Goal: Task Accomplishment & Management: Manage account settings

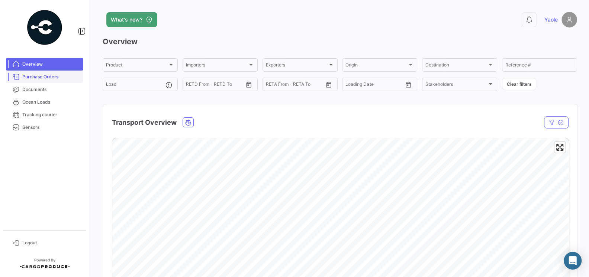
click at [49, 76] on span "Purchase Orders" at bounding box center [51, 77] width 58 height 7
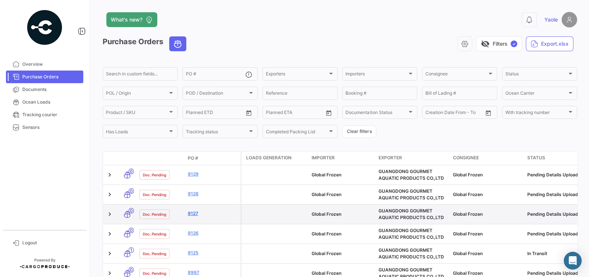
click at [195, 216] on link "9127" at bounding box center [213, 213] width 50 height 7
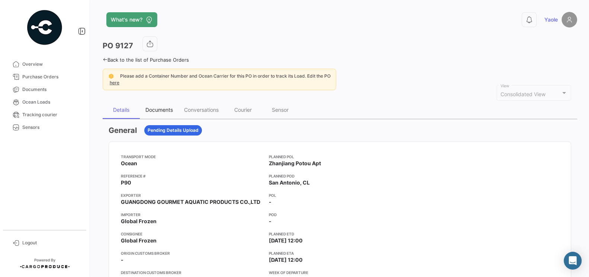
click at [164, 108] on div "Documents" at bounding box center [159, 110] width 28 height 6
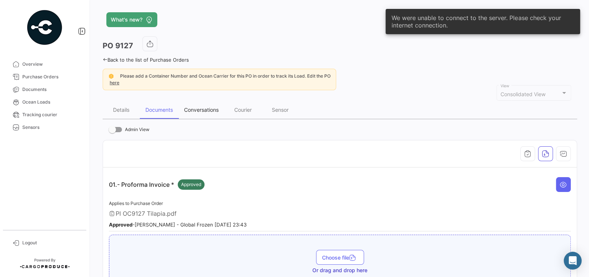
click at [194, 102] on div "Conversations" at bounding box center [201, 110] width 46 height 18
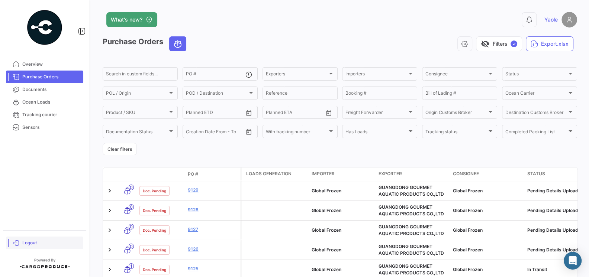
click at [25, 246] on span "Logout" at bounding box center [51, 243] width 58 height 7
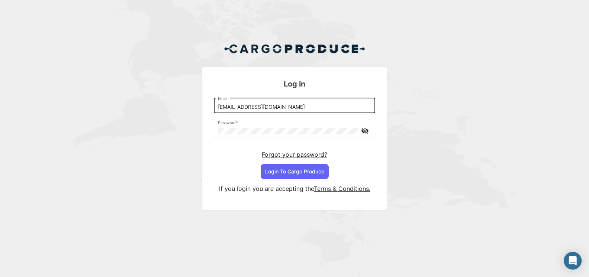
click at [282, 111] on div "[EMAIL_ADDRESS][DOMAIN_NAME] Email" at bounding box center [294, 105] width 153 height 17
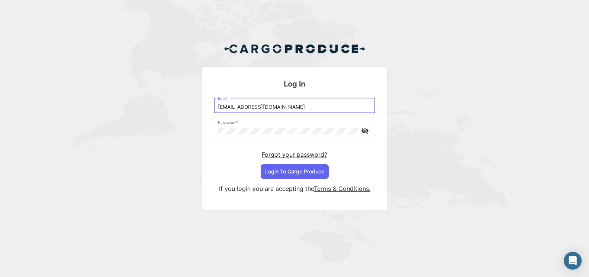
click at [283, 105] on input "[EMAIL_ADDRESS][DOMAIN_NAME]" at bounding box center [294, 107] width 153 height 6
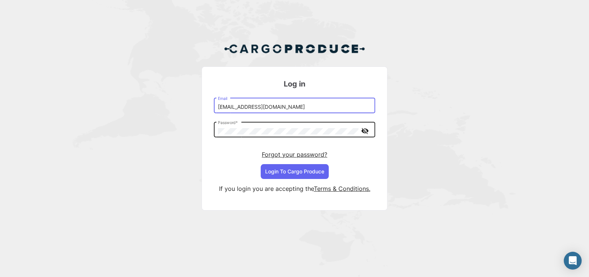
type input "[EMAIL_ADDRESS][DOMAIN_NAME]"
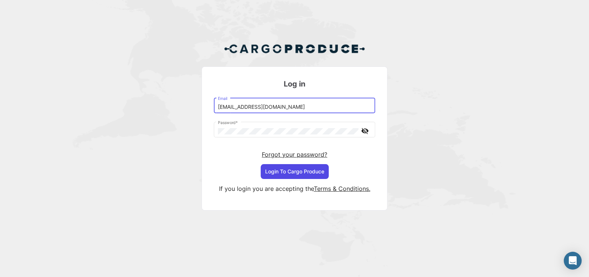
click at [300, 169] on button "Login To Cargo Produce" at bounding box center [295, 171] width 68 height 15
